Goal: Task Accomplishment & Management: Use online tool/utility

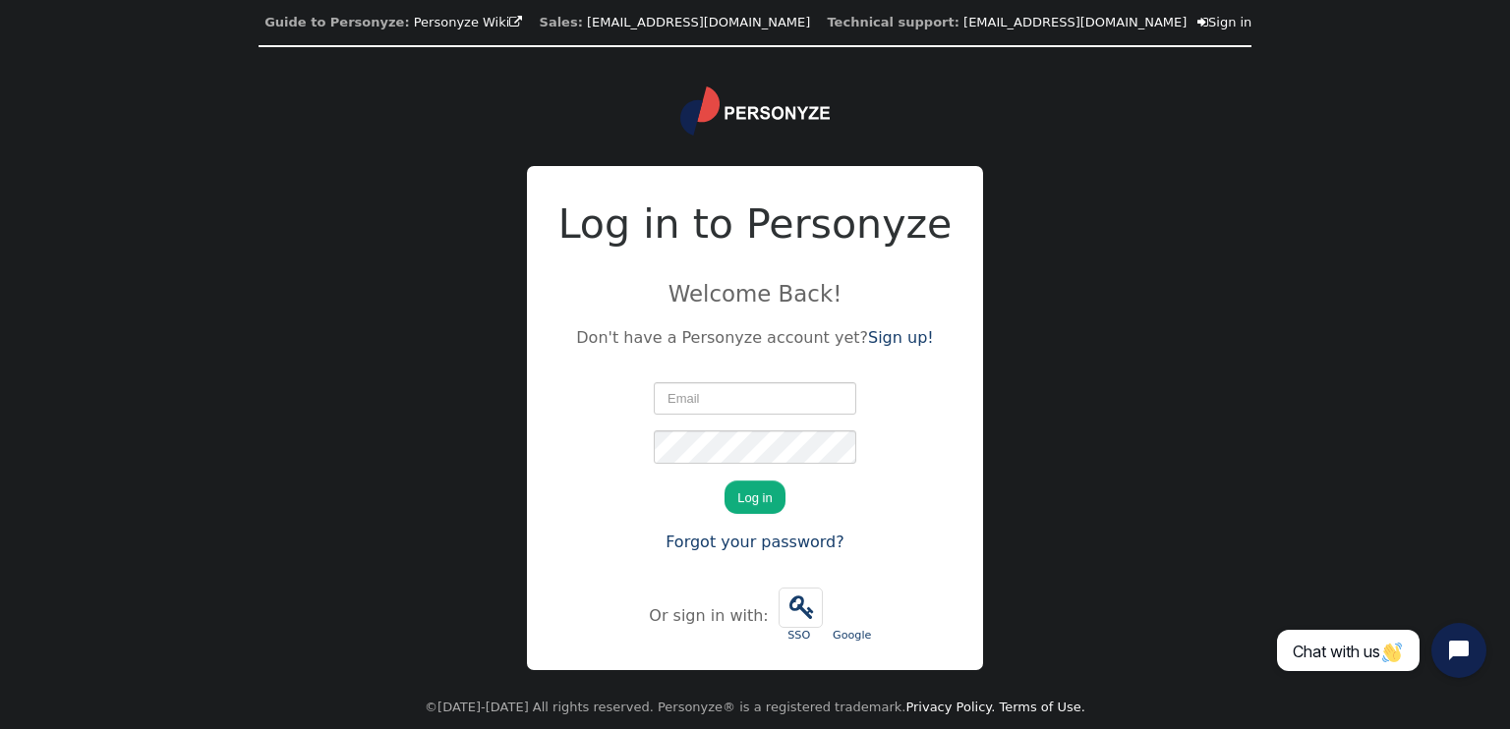
type input "[PERSON_NAME][EMAIL_ADDRESS][DOMAIN_NAME]"
click at [740, 509] on button "Log in" at bounding box center [754, 497] width 60 height 33
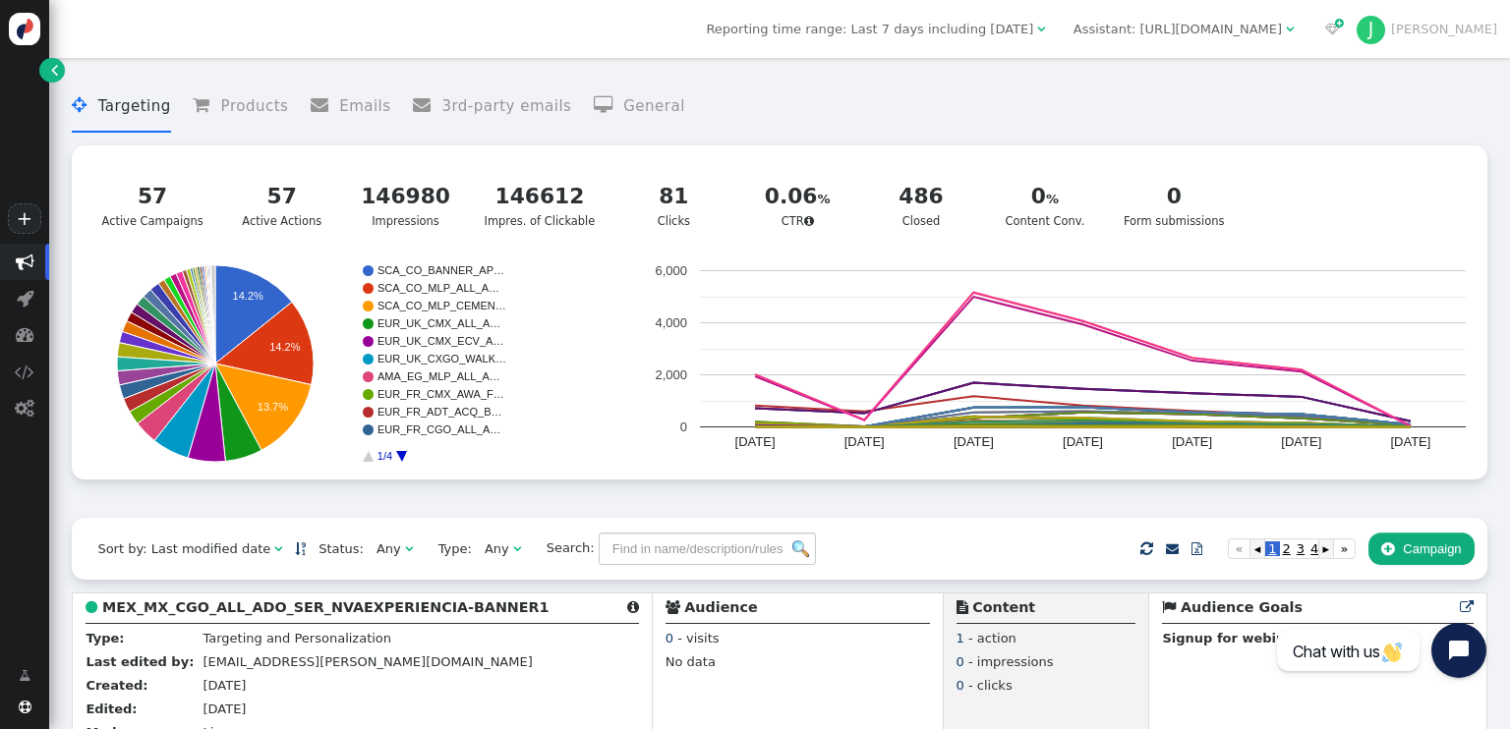
click at [1045, 23] on div "" at bounding box center [1039, 30] width 12 height 20
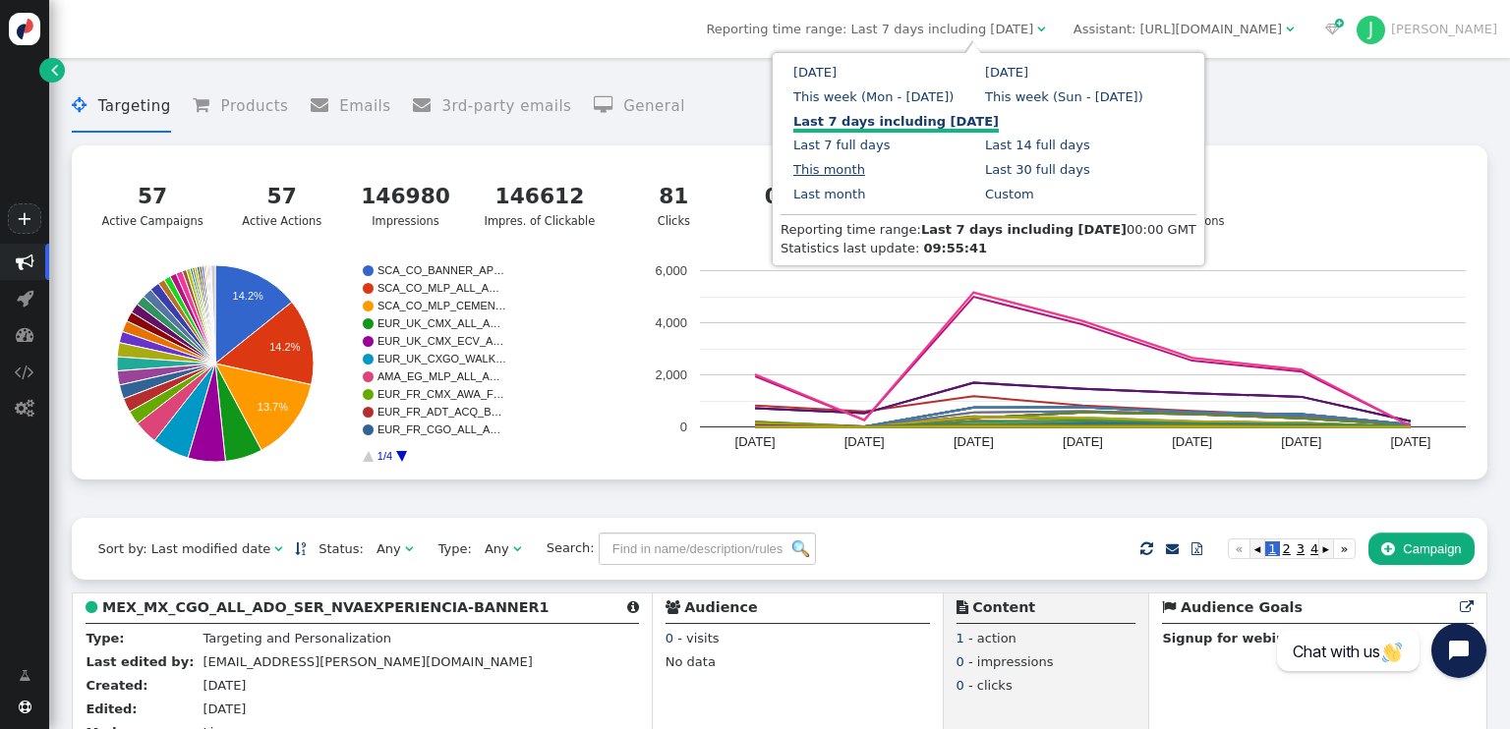
click at [865, 162] on link "This month" at bounding box center [829, 169] width 72 height 15
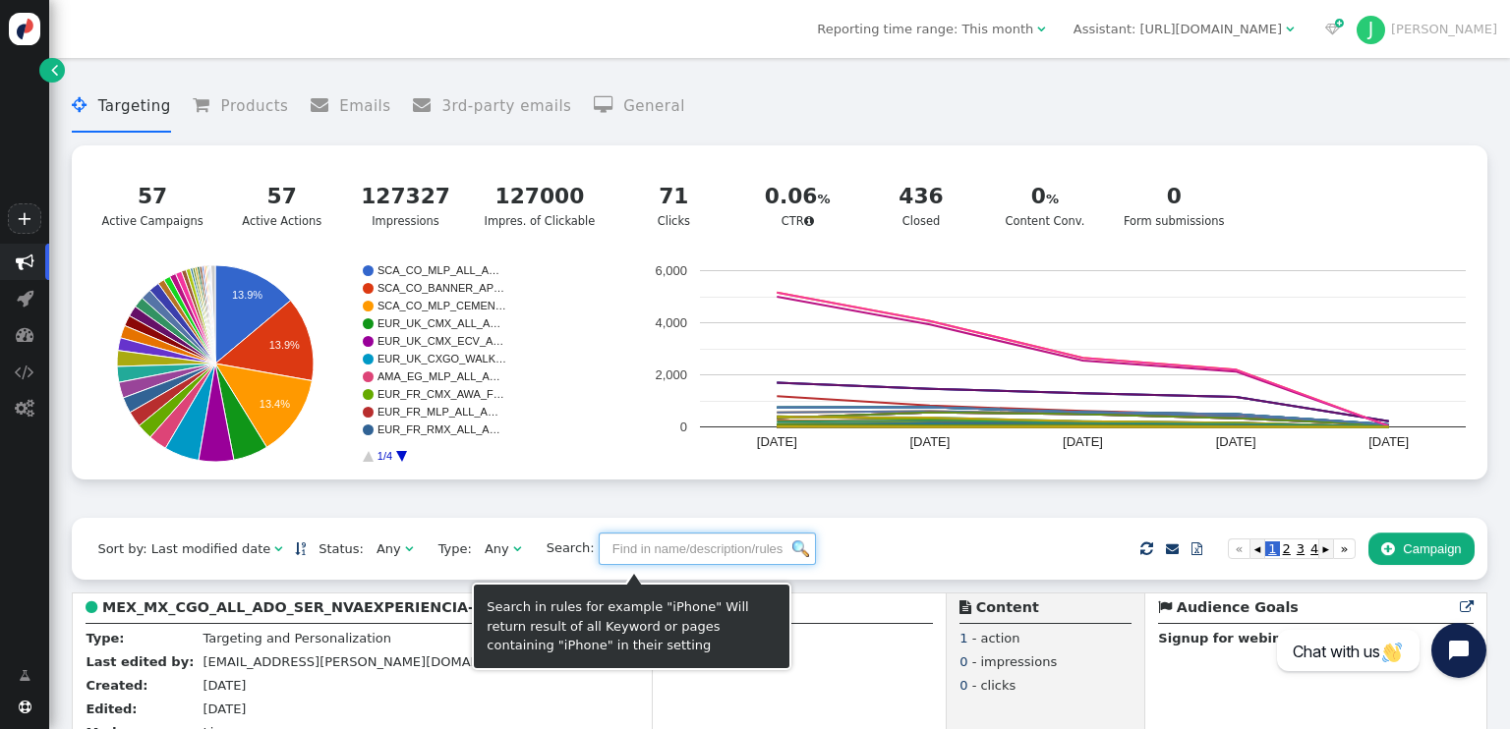
drag, startPoint x: 700, startPoint y: 557, endPoint x: 896, endPoint y: 400, distance: 251.7
click at [700, 557] on input "text" at bounding box center [707, 549] width 217 height 33
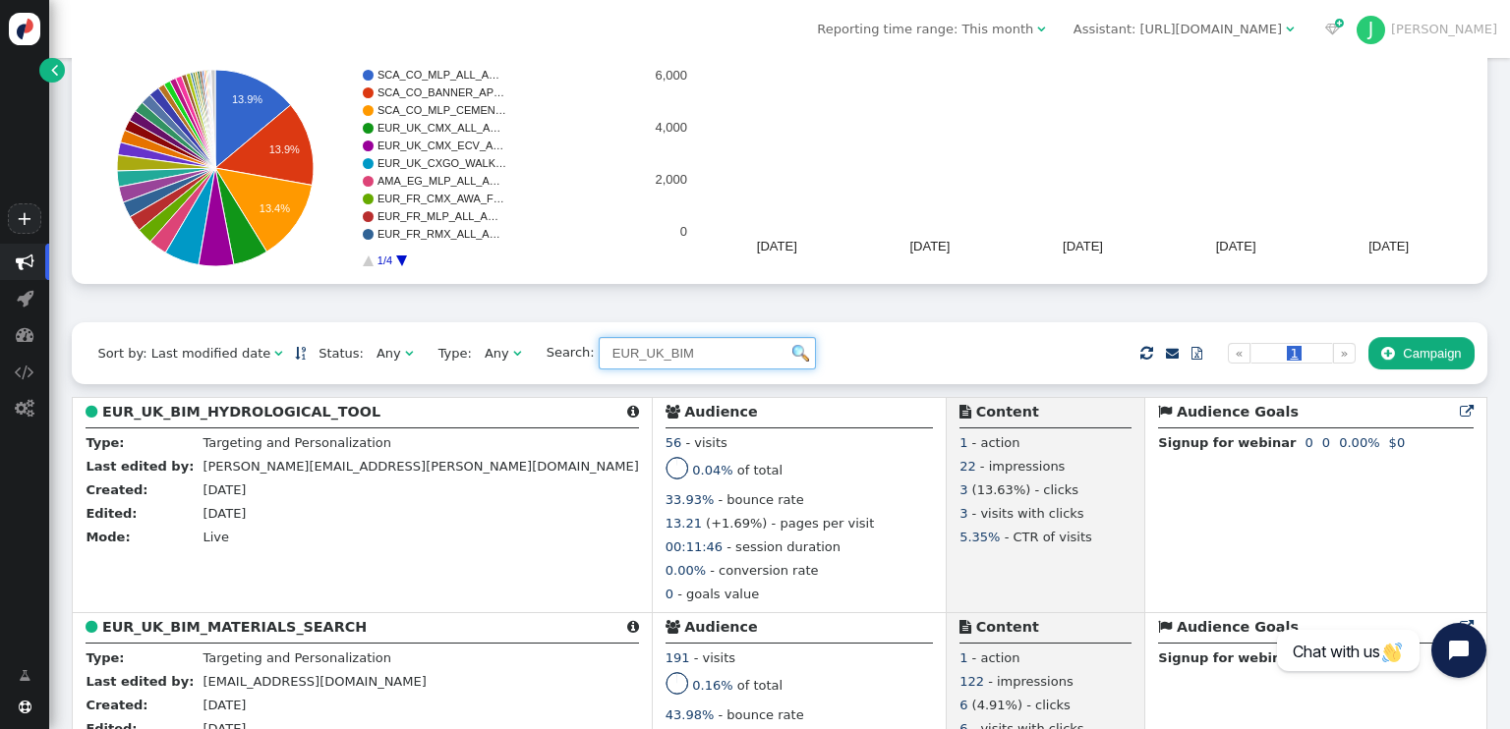
scroll to position [197, 0]
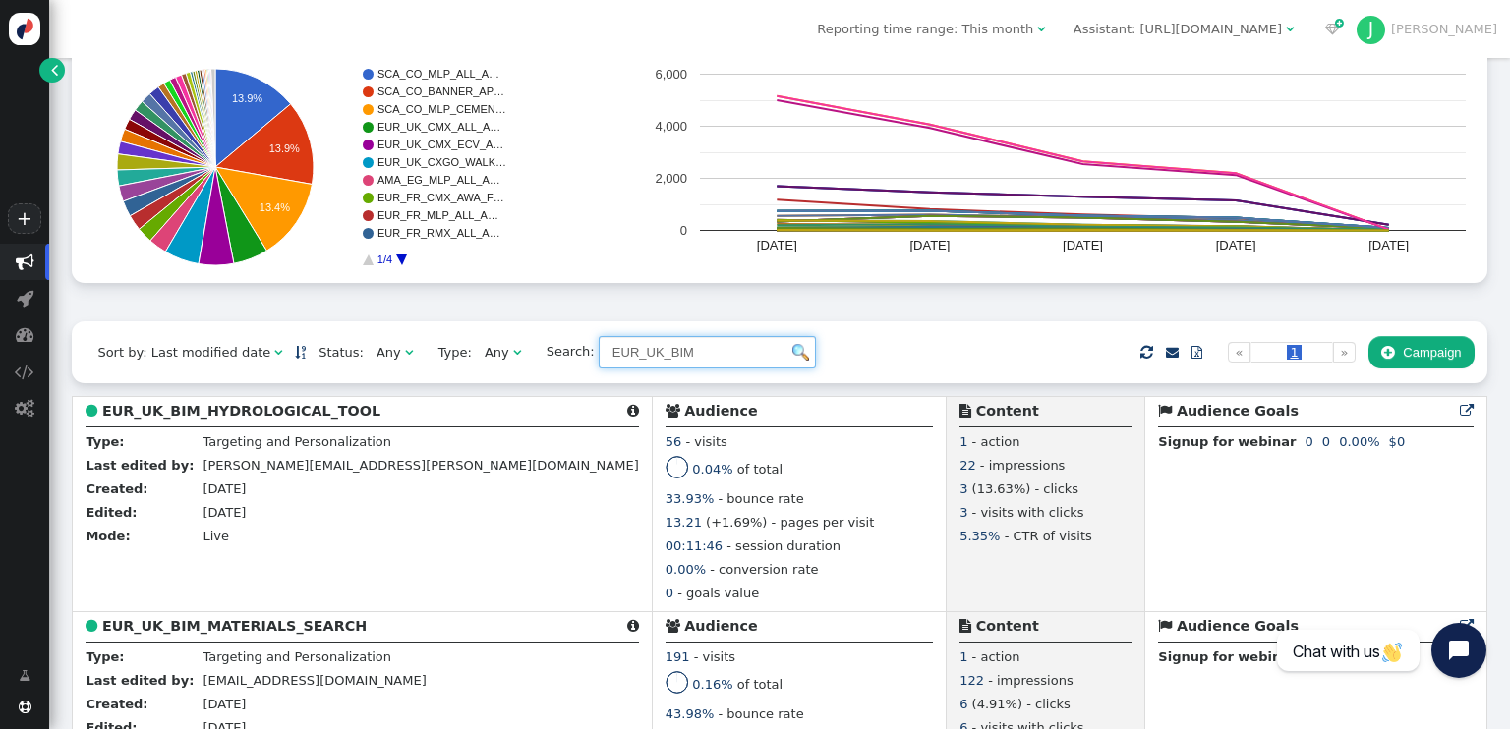
type input "EUR_UK_BIM"
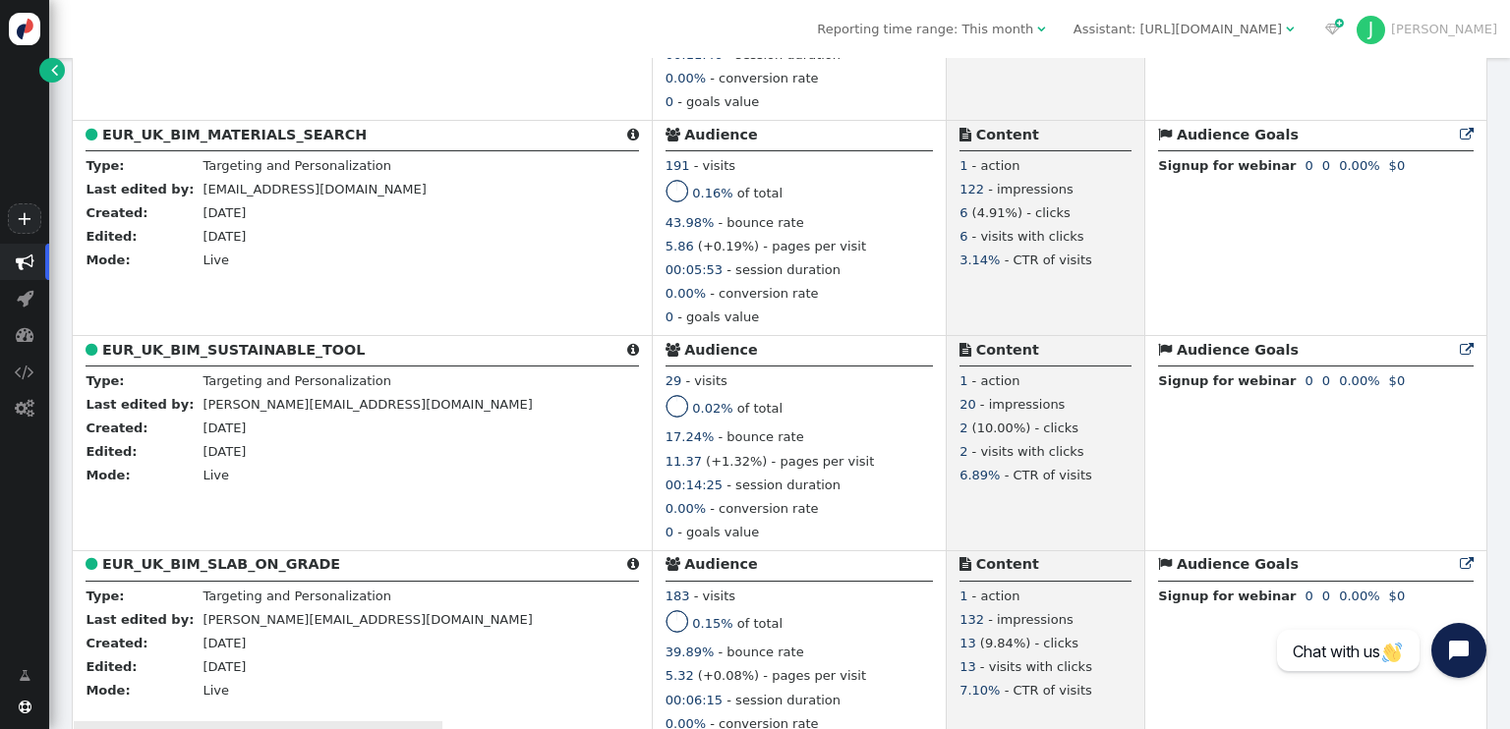
scroll to position [590, 0]
